Goal: Task Accomplishment & Management: Manage account settings

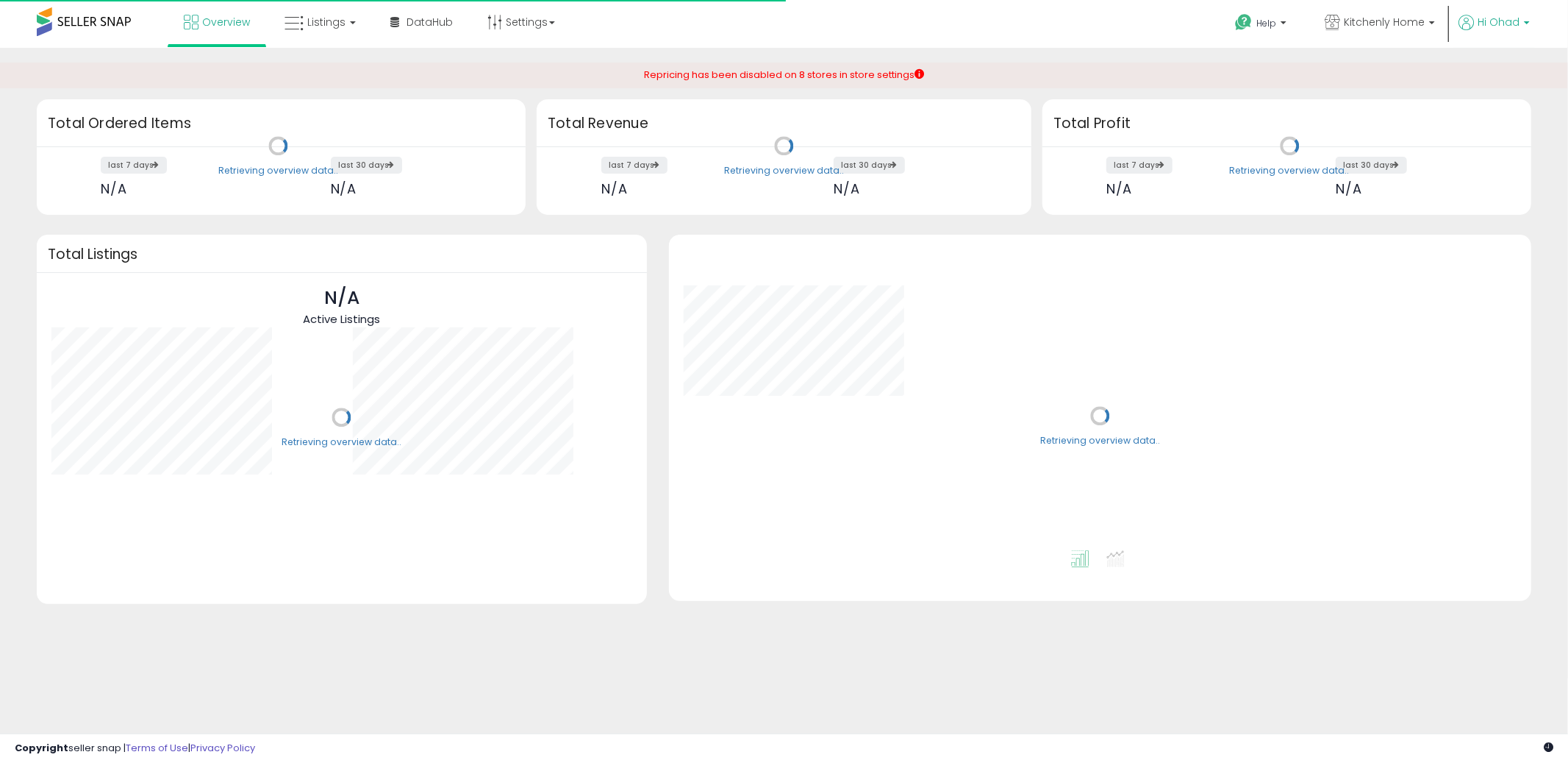
click at [1498, 28] on span "Hi Ohad" at bounding box center [1498, 21] width 42 height 14
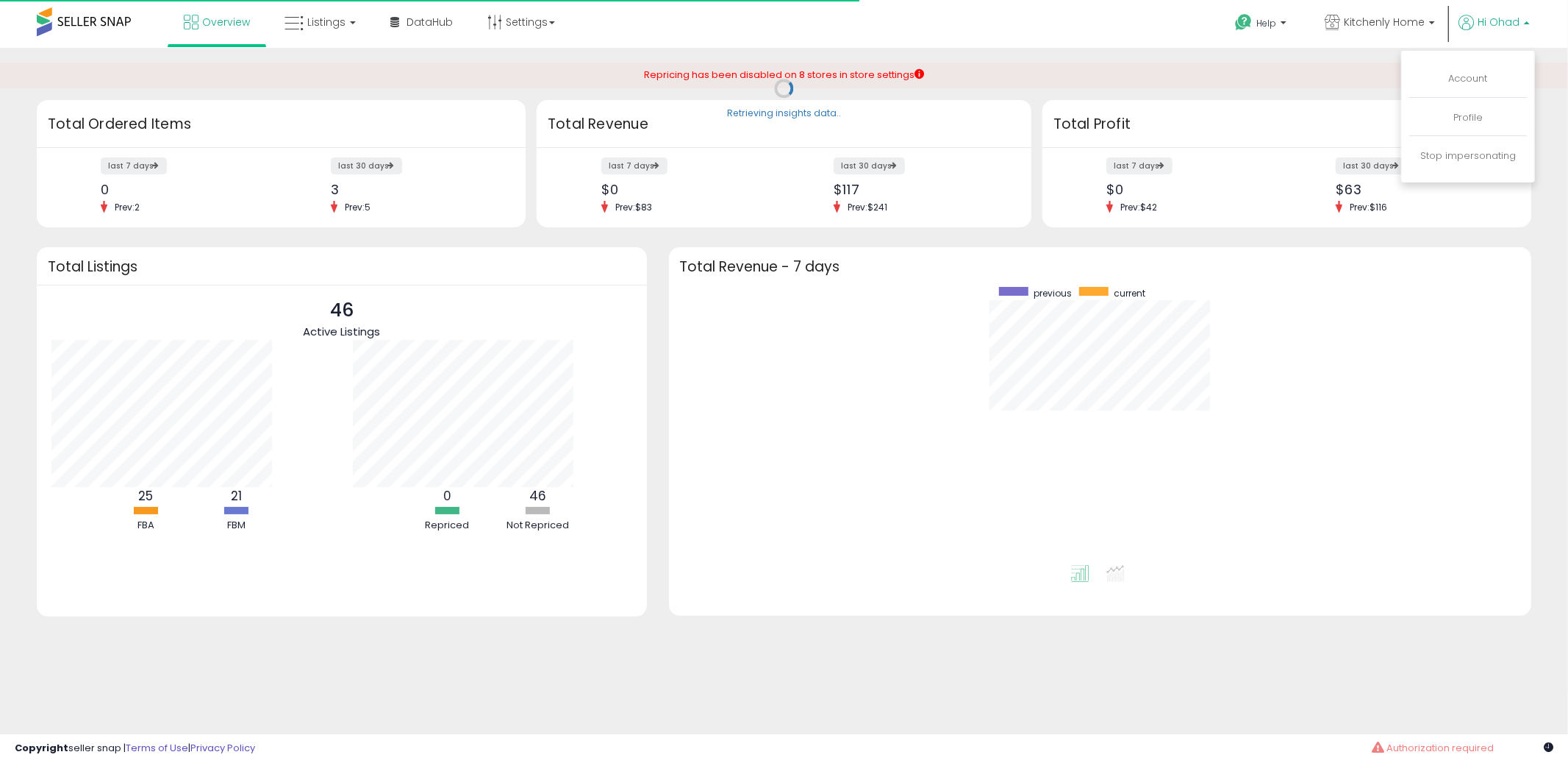
scroll to position [278, 834]
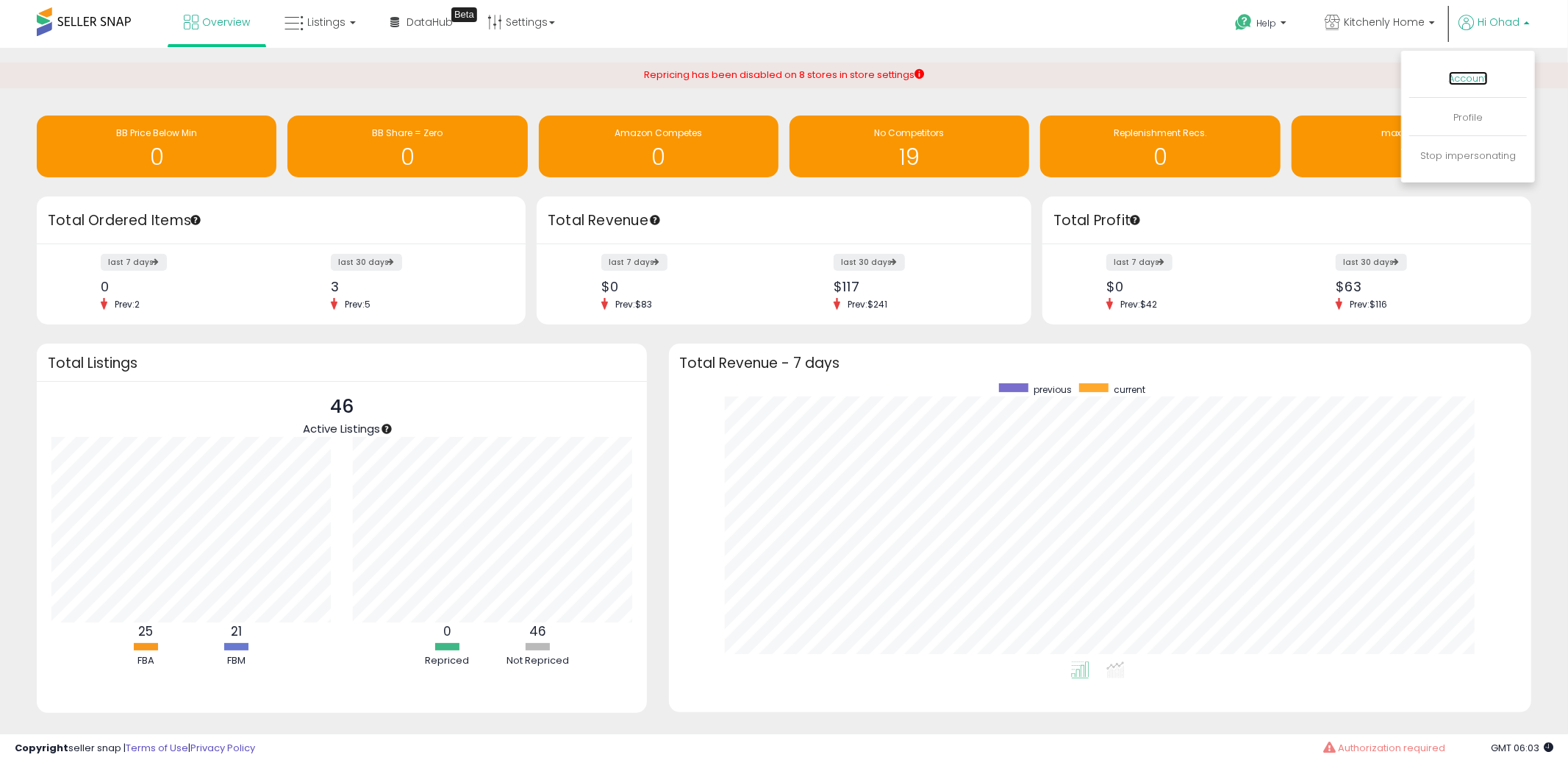
click at [1468, 74] on link "Account" at bounding box center [1468, 78] width 39 height 14
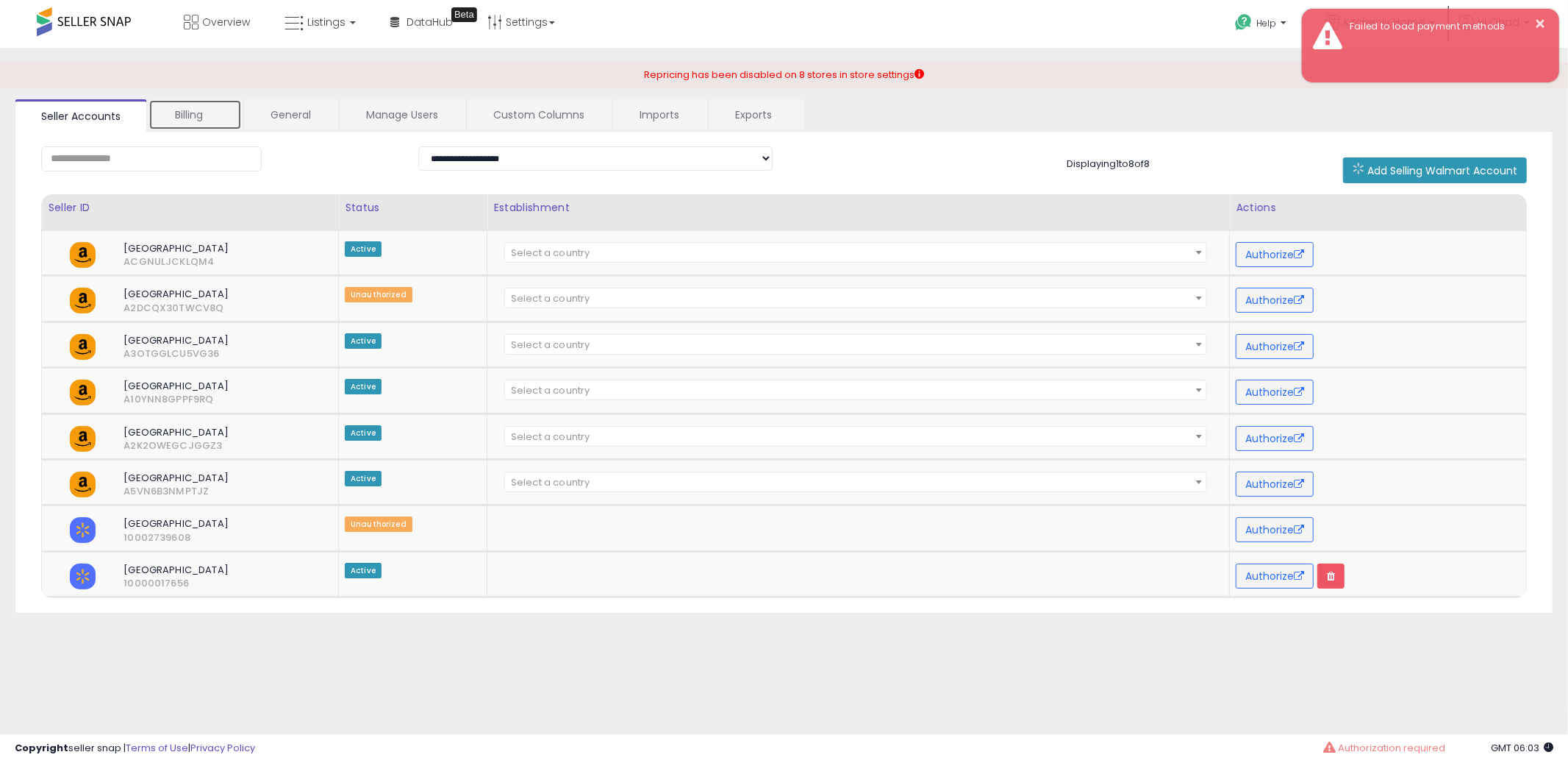
click at [199, 103] on link "Billing" at bounding box center [195, 115] width 93 height 31
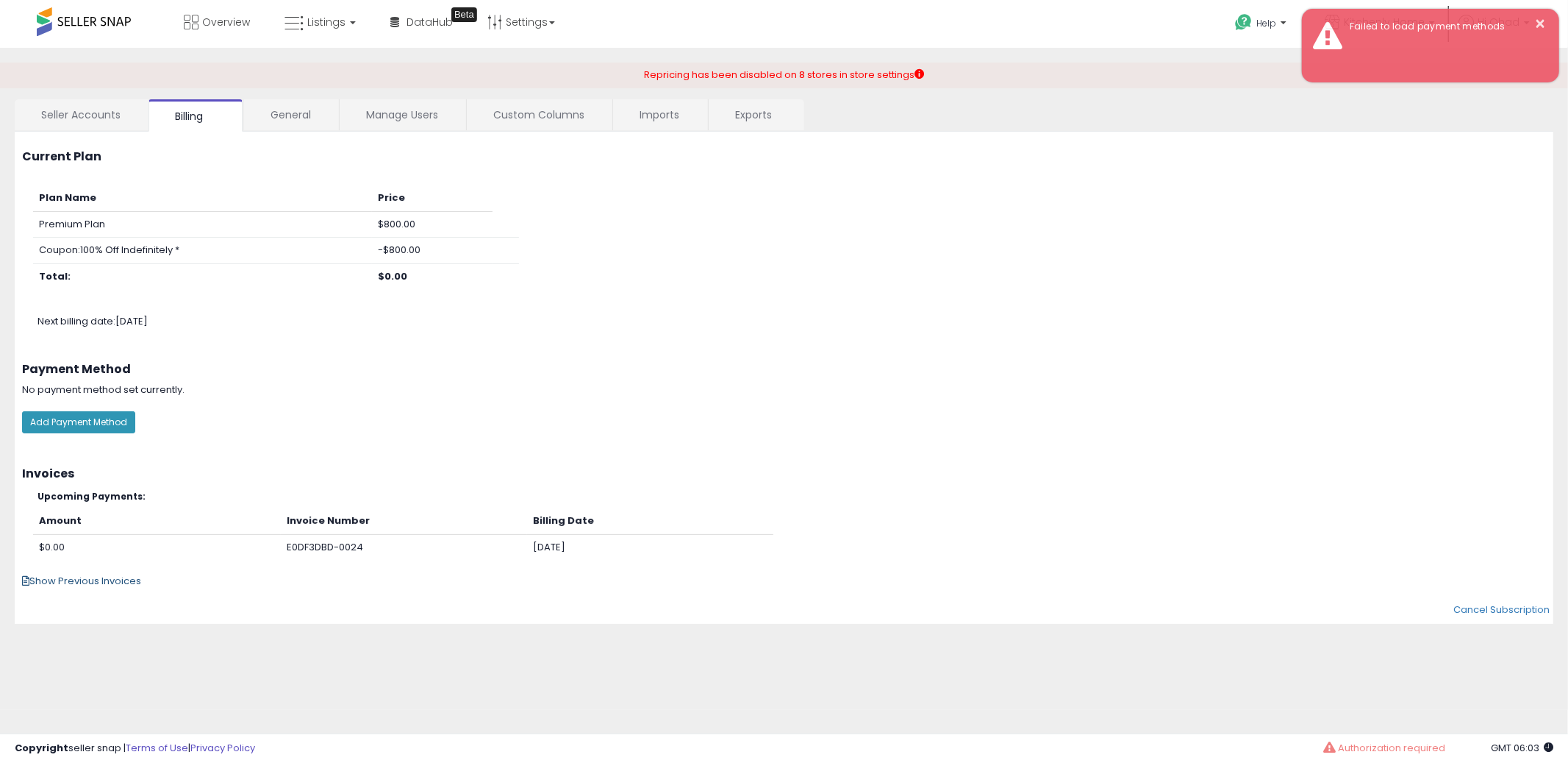
click at [85, 582] on span "Show Previous Invoices" at bounding box center [81, 580] width 119 height 14
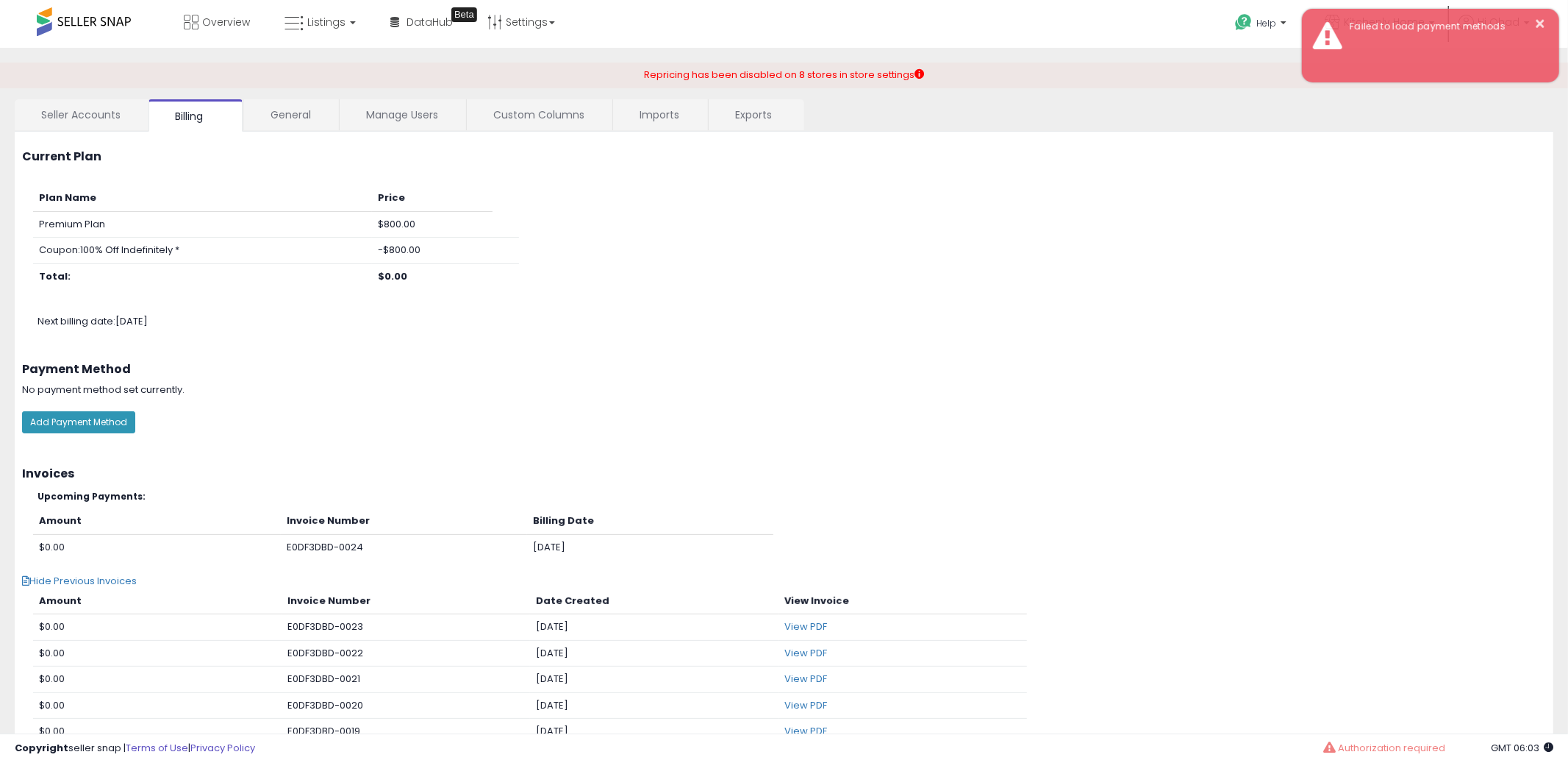
scroll to position [24, 0]
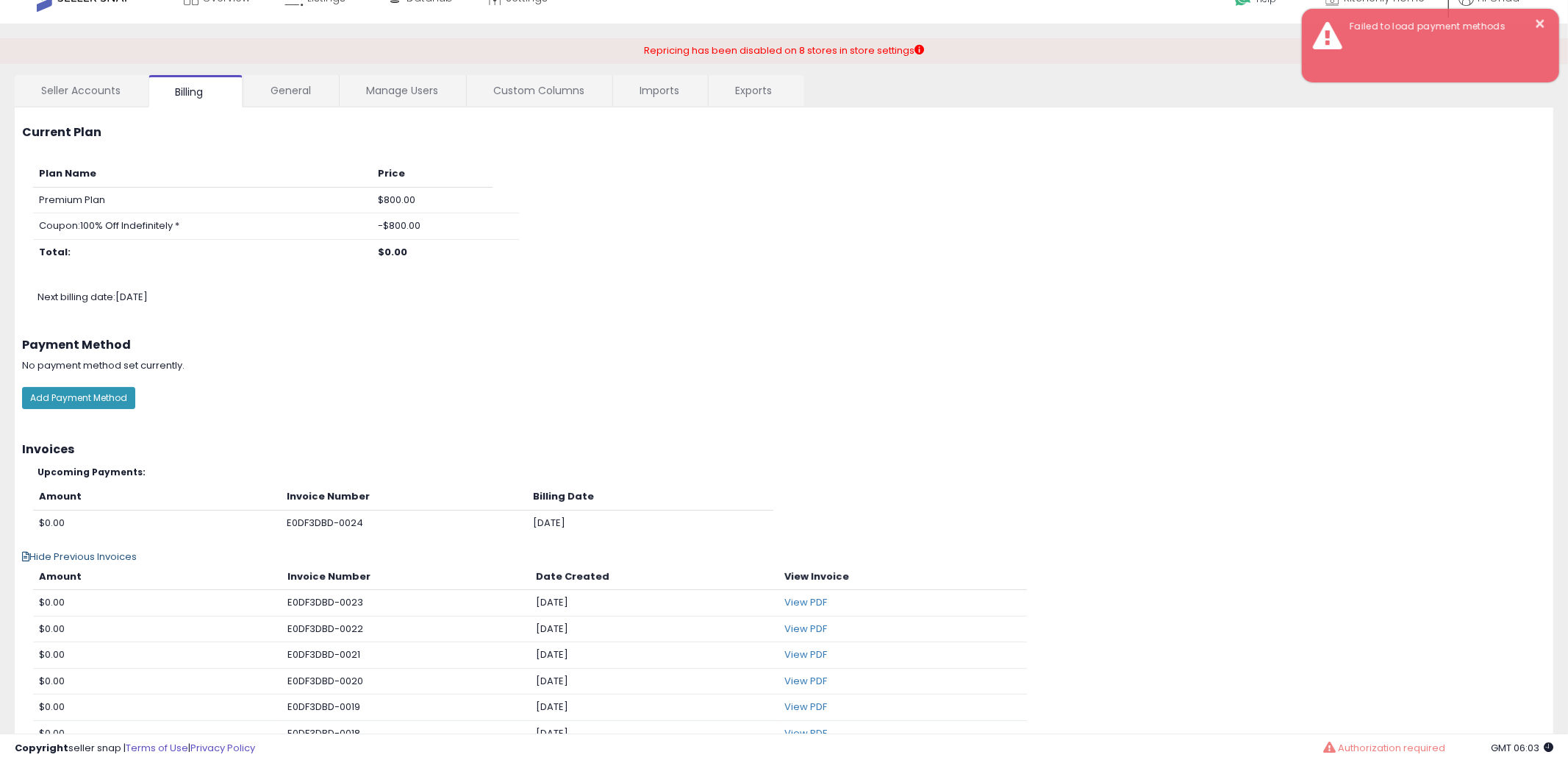
click at [67, 558] on span "Hide Previous Invoices" at bounding box center [79, 556] width 114 height 14
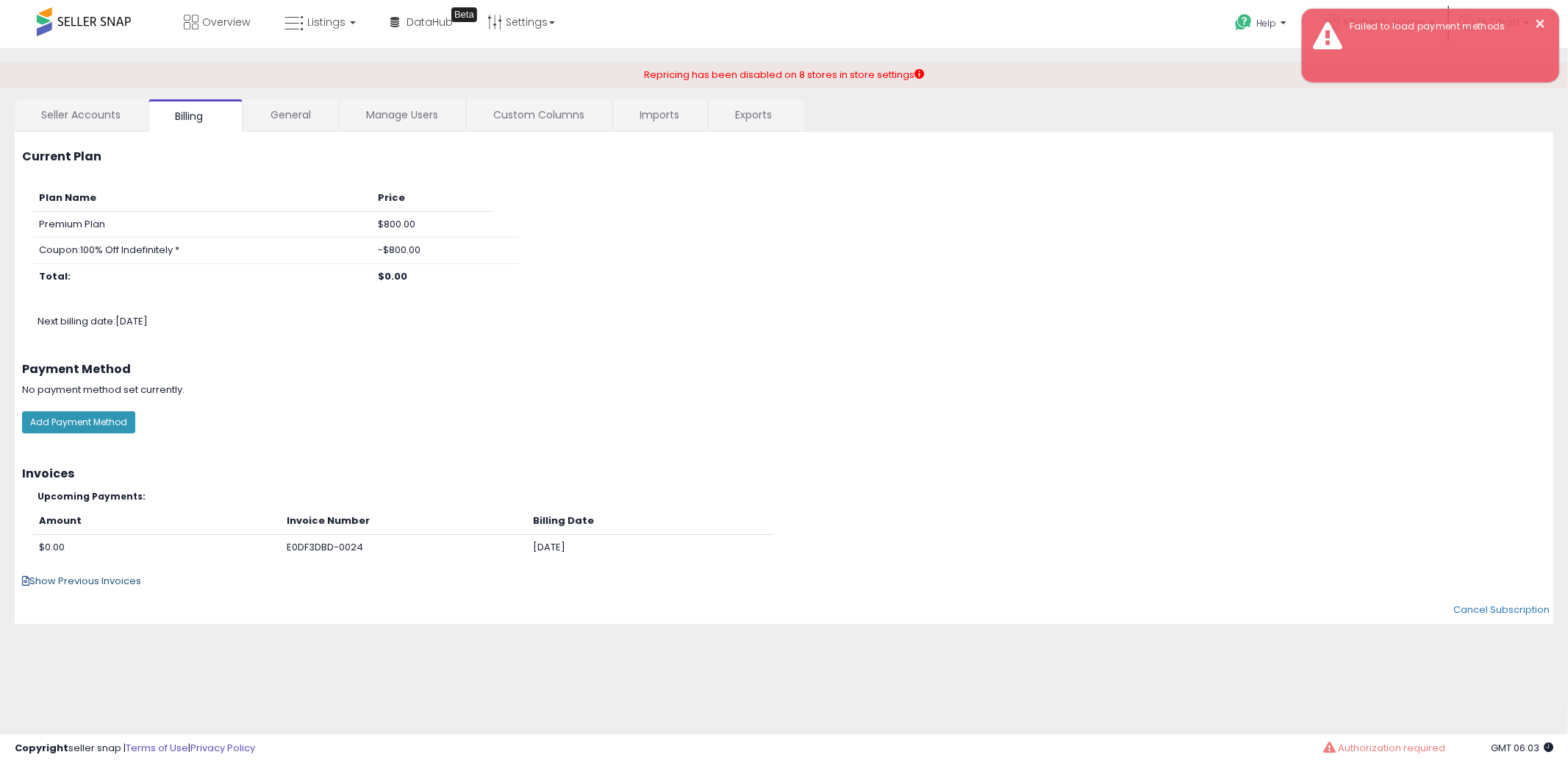
scroll to position [0, 0]
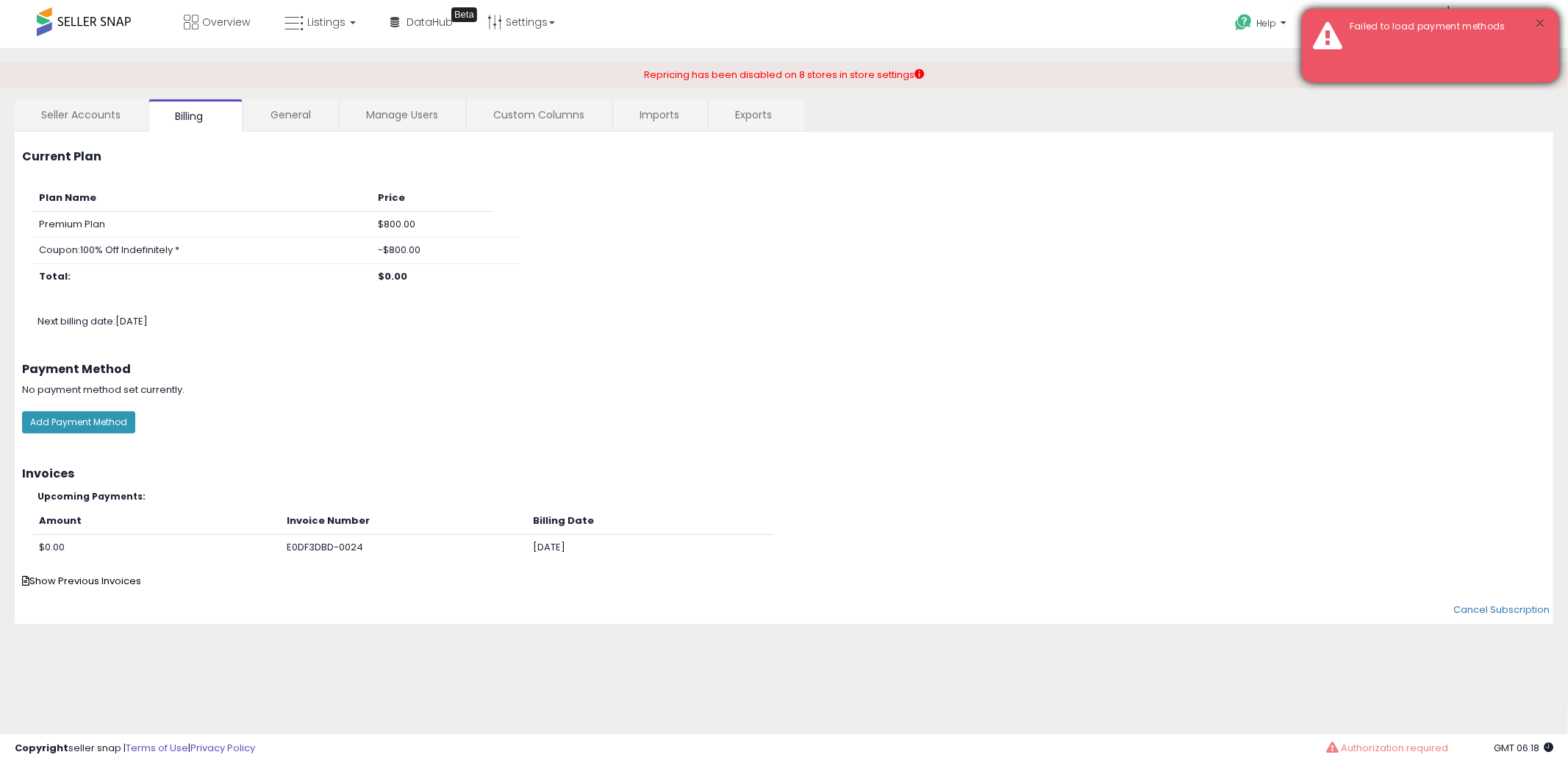
click at [1538, 14] on button "×" at bounding box center [1541, 24] width 12 height 18
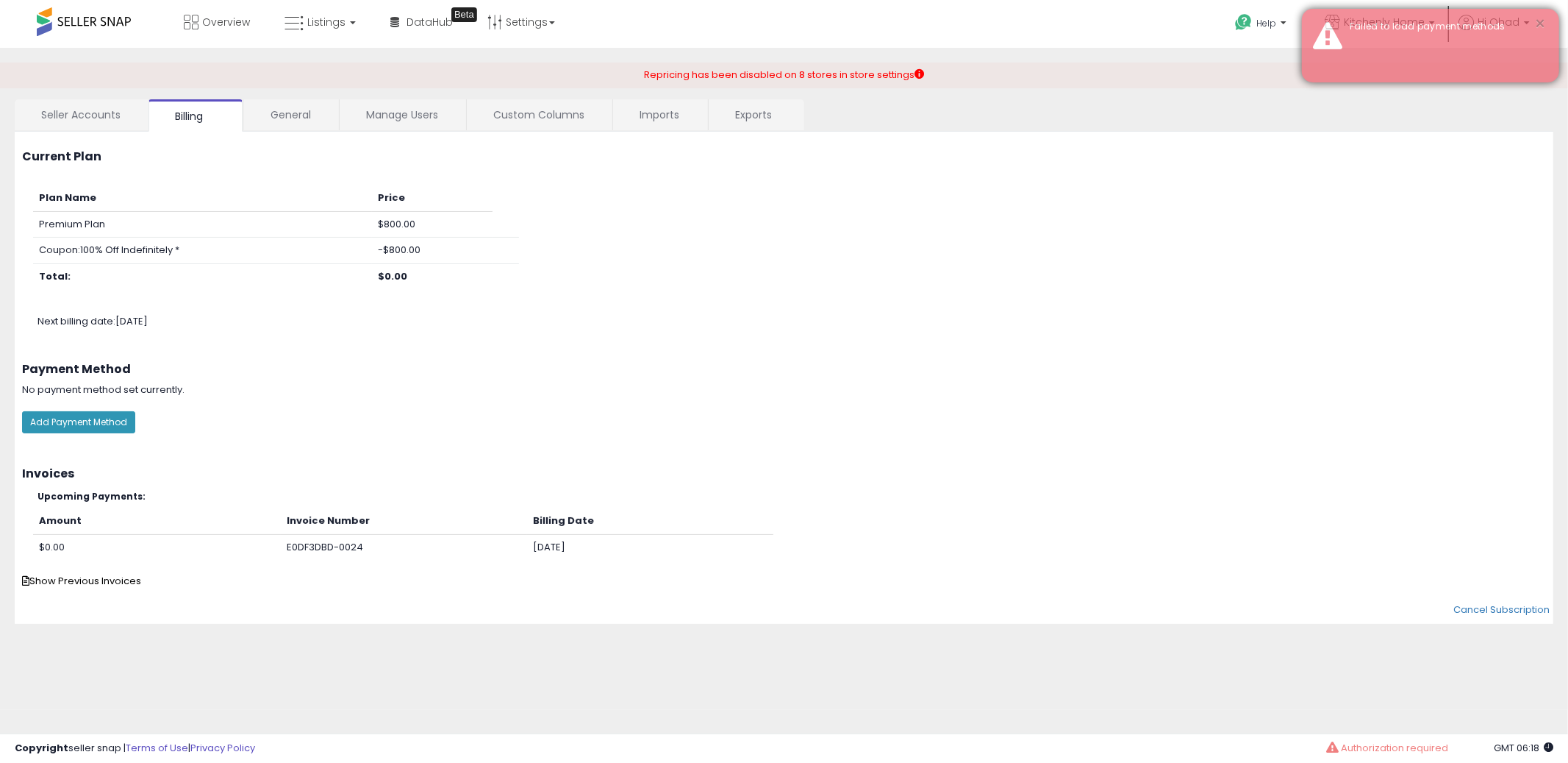
click at [1539, 22] on button "×" at bounding box center [1541, 24] width 12 height 18
